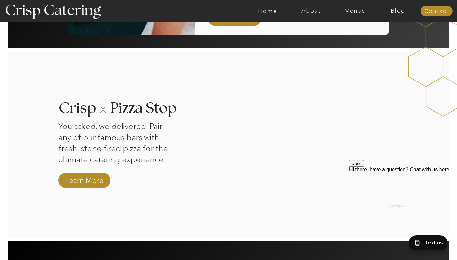
scroll to position [567, 0]
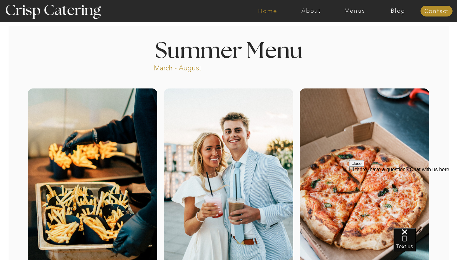
click at [258, 12] on nav "Home" at bounding box center [268, 11] width 44 height 6
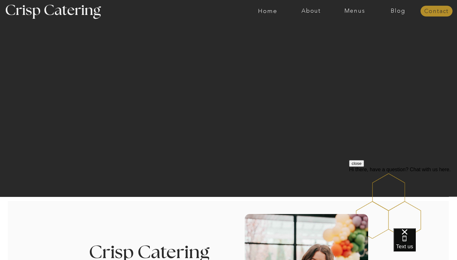
click at [426, 12] on nav "Contact" at bounding box center [437, 11] width 32 height 6
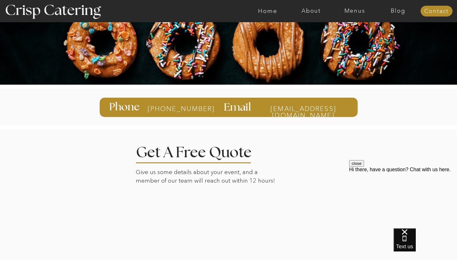
click at [266, 158] on div at bounding box center [229, 237] width 442 height 217
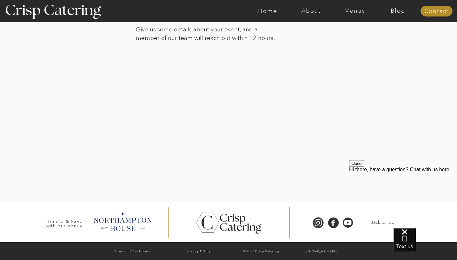
scroll to position [179, 0]
click at [320, 11] on nav "About" at bounding box center [312, 11] width 44 height 6
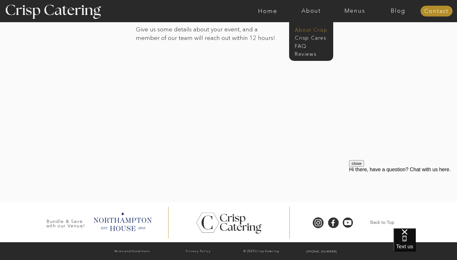
click at [319, 29] on nav "About Crisp" at bounding box center [313, 29] width 37 height 6
